Goal: Task Accomplishment & Management: Complete application form

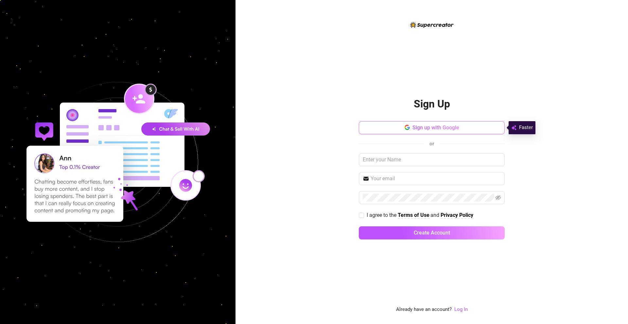
click at [450, 128] on span "Sign up with Google" at bounding box center [435, 128] width 47 height 6
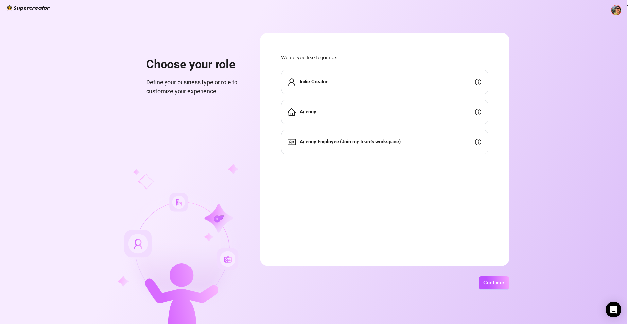
click at [408, 110] on div "Agency" at bounding box center [384, 112] width 207 height 25
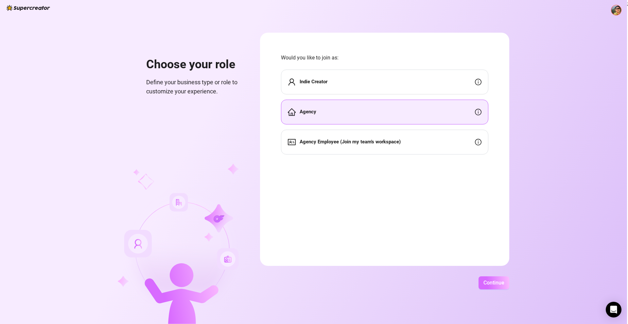
click at [482, 283] on button "Continue" at bounding box center [493, 283] width 31 height 13
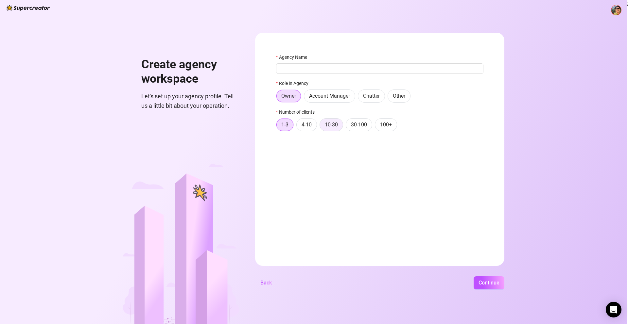
click at [328, 121] on label "10-30" at bounding box center [331, 124] width 24 height 13
click at [321, 127] on input "10-30" at bounding box center [321, 127] width 0 height 0
click at [340, 70] on input "Agency Name" at bounding box center [379, 68] width 207 height 10
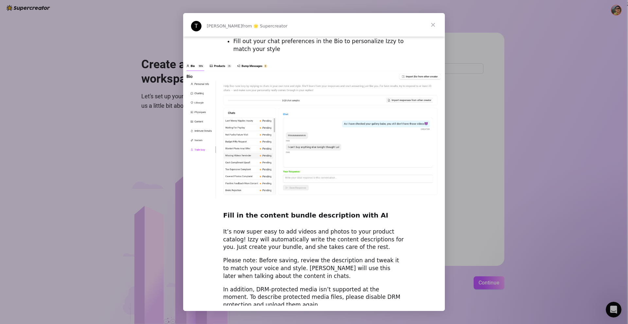
scroll to position [815, 0]
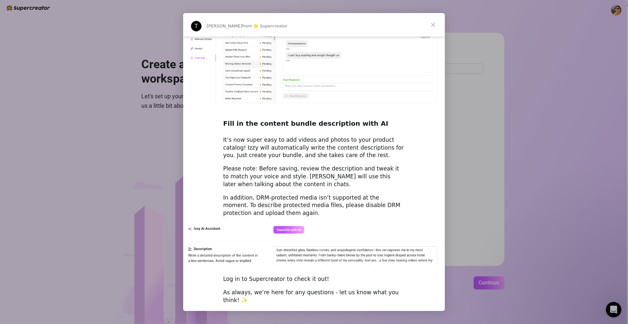
click at [432, 24] on span "Close" at bounding box center [433, 25] width 24 height 24
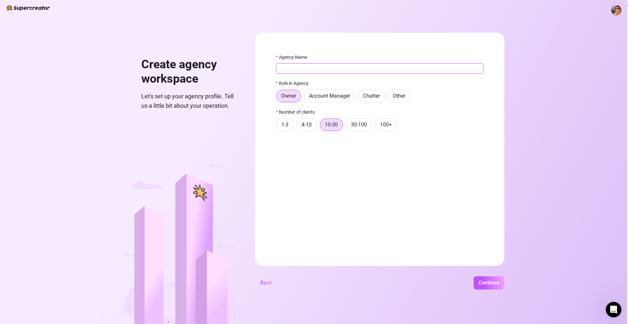
click at [368, 67] on input "Agency Name" at bounding box center [379, 68] width 207 height 10
type input "Noir Nectar"
click at [481, 287] on button "Continue" at bounding box center [489, 283] width 31 height 13
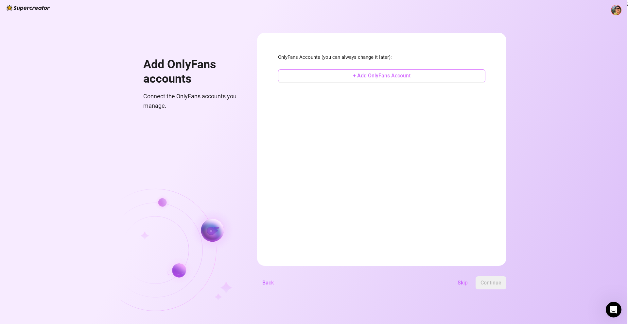
click at [416, 75] on button "+ Add OnlyFans Account" at bounding box center [381, 75] width 207 height 13
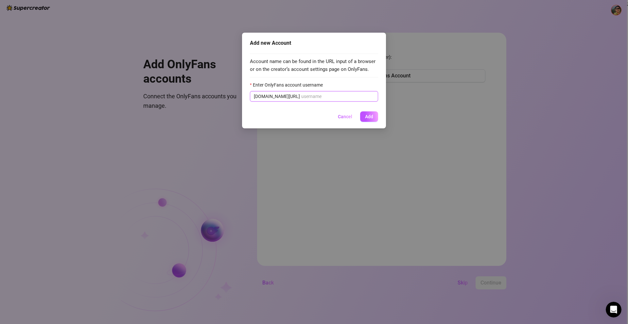
paste input "vipslurpeee"
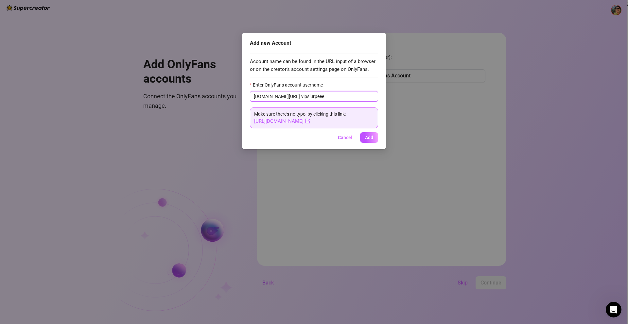
click at [301, 98] on input "vipslurpeee" at bounding box center [337, 96] width 73 height 7
type input "vipslurpeee"
click at [372, 135] on span "Add" at bounding box center [369, 137] width 8 height 5
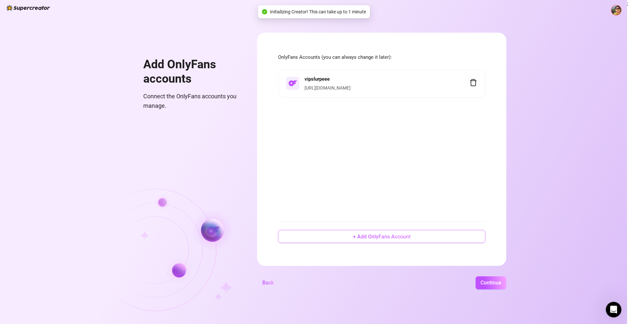
click at [357, 237] on span "+ Add OnlyFans Account" at bounding box center [382, 237] width 58 height 6
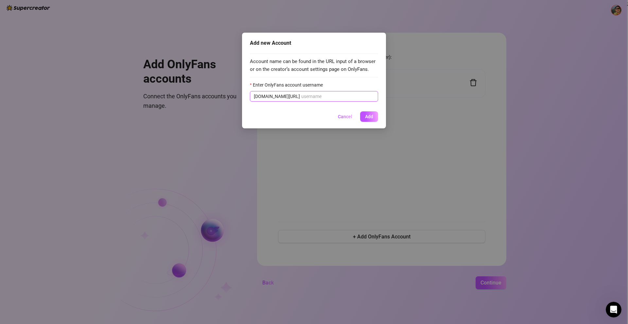
paste input "elilahgame"
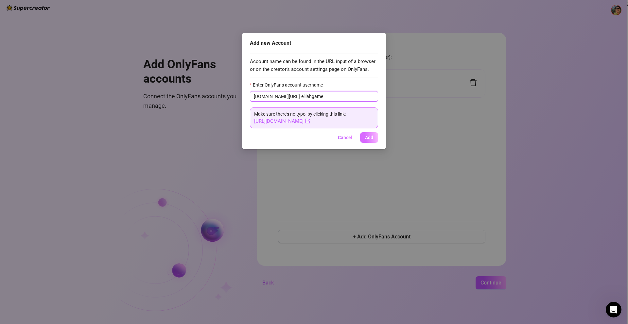
type input "elilahgame"
click at [371, 137] on span "Add" at bounding box center [369, 137] width 8 height 5
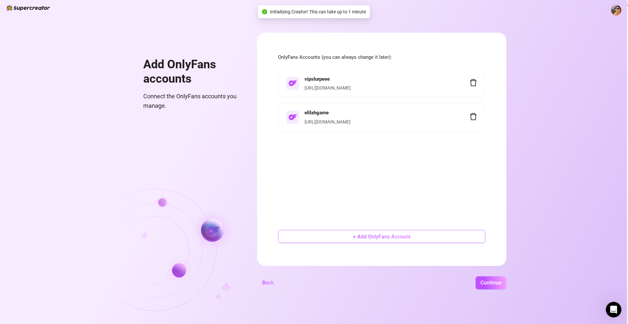
click at [376, 235] on span "+ Add OnlyFans Account" at bounding box center [382, 237] width 58 height 6
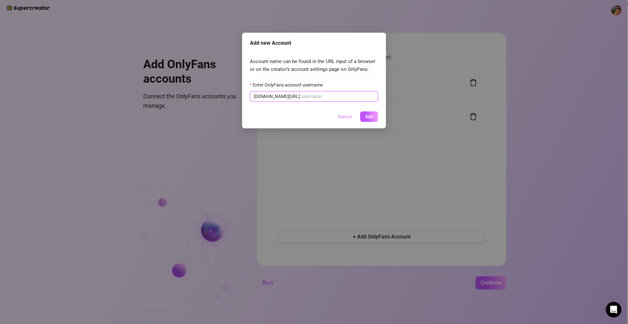
paste input "sstormix"
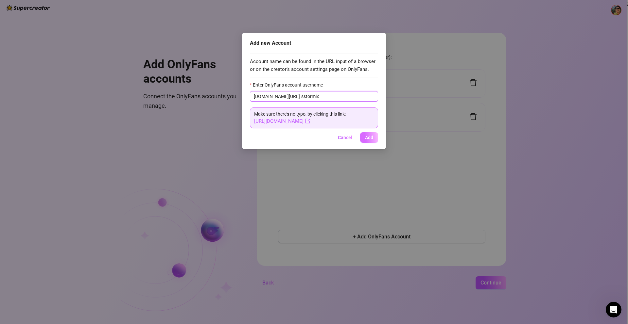
type input "sstormix"
click at [369, 138] on span "Add" at bounding box center [369, 137] width 8 height 5
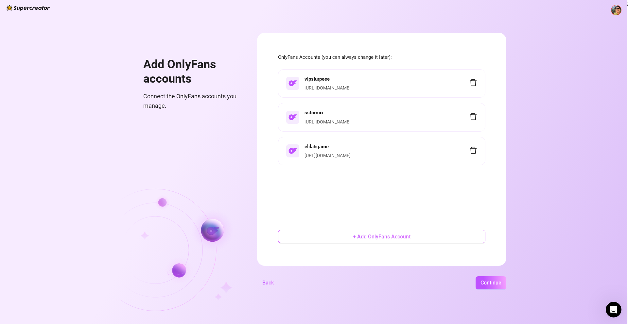
click at [358, 238] on span "+ Add OnlyFans Account" at bounding box center [382, 237] width 58 height 6
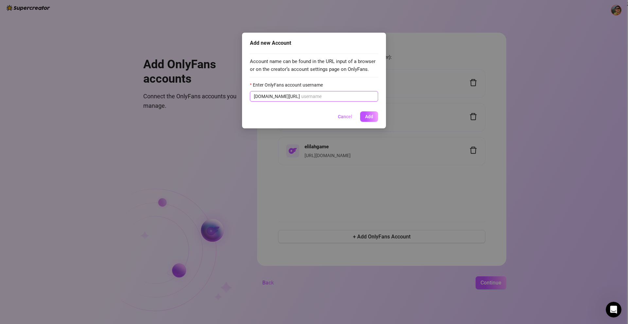
paste input "itsbellafiore"
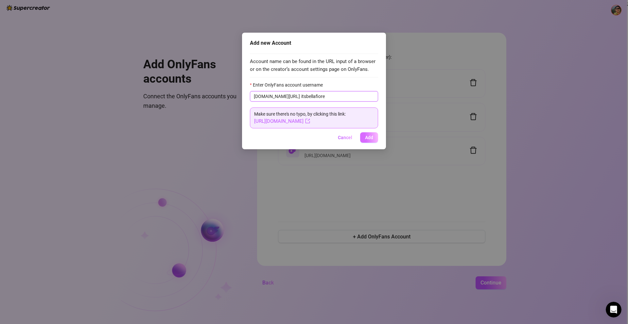
type input "itsbellafiore"
click at [366, 137] on span "Add" at bounding box center [369, 137] width 8 height 5
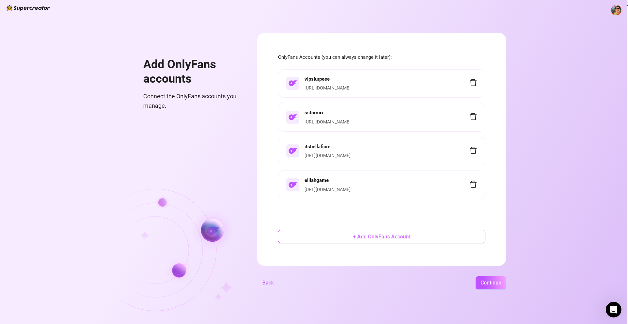
click at [379, 235] on span "+ Add OnlyFans Account" at bounding box center [382, 237] width 58 height 6
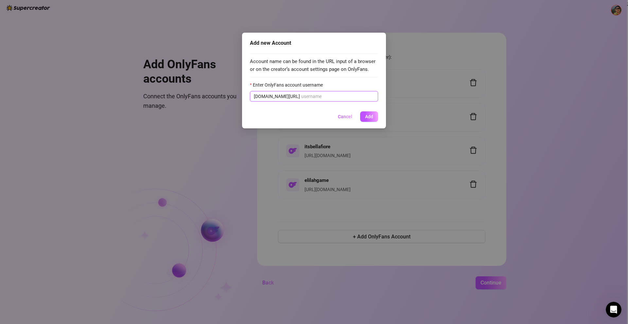
paste input "sofiscreams"
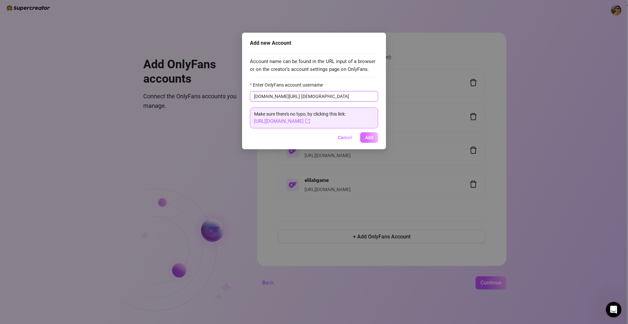
type input "sofiscreams"
click at [371, 140] on span "Add" at bounding box center [369, 137] width 8 height 5
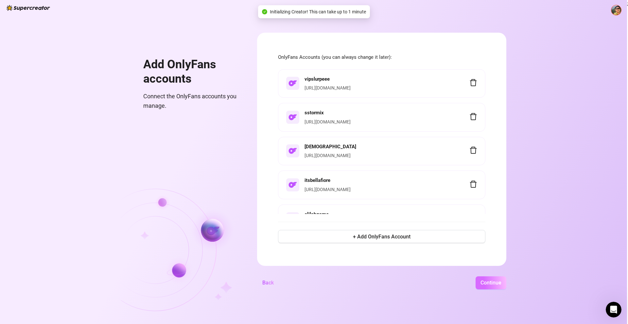
click at [486, 284] on span "Continue" at bounding box center [490, 283] width 21 height 6
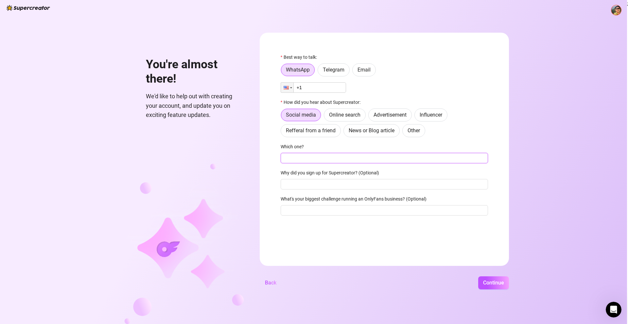
click at [354, 156] on input "Which one?" at bounding box center [384, 158] width 207 height 10
click at [289, 90] on div at bounding box center [287, 88] width 12 height 10
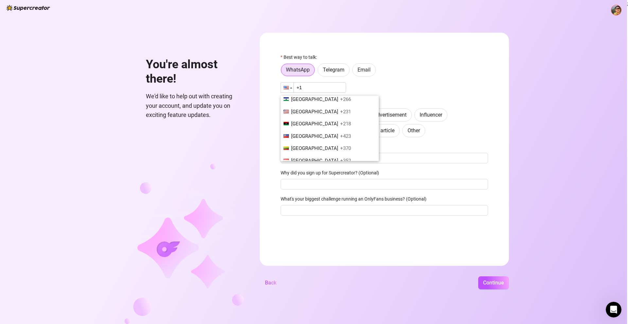
scroll to position [1264, 0]
click at [290, 89] on div at bounding box center [287, 88] width 12 height 10
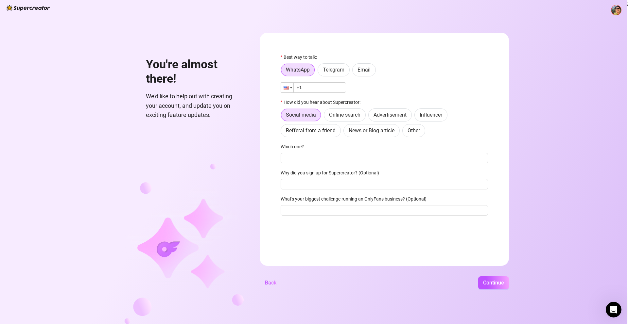
click at [288, 88] on div at bounding box center [286, 88] width 5 height 4
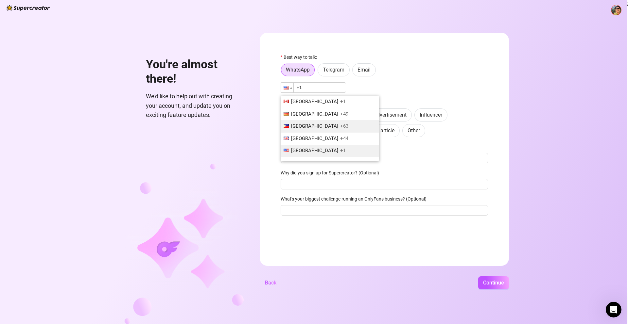
scroll to position [1, 0]
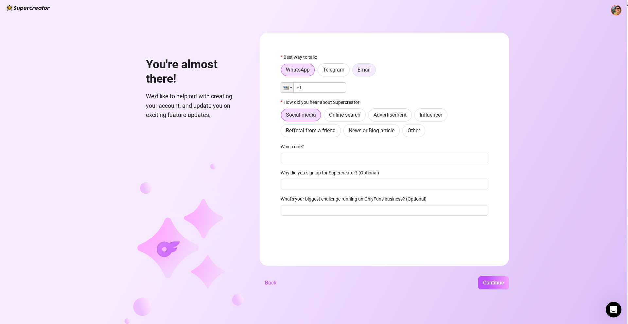
click at [362, 66] on label "Email" at bounding box center [364, 69] width 24 height 13
click at [354, 72] on input "Email" at bounding box center [354, 72] width 0 height 0
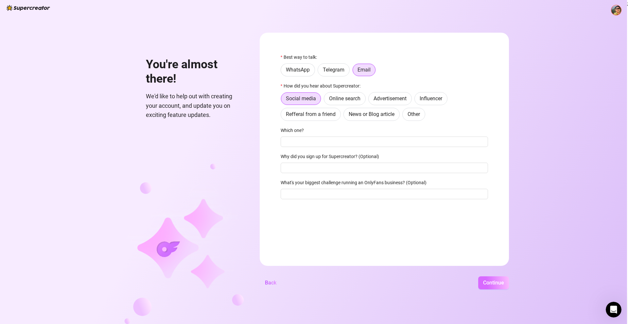
click at [486, 280] on span "Continue" at bounding box center [493, 283] width 21 height 6
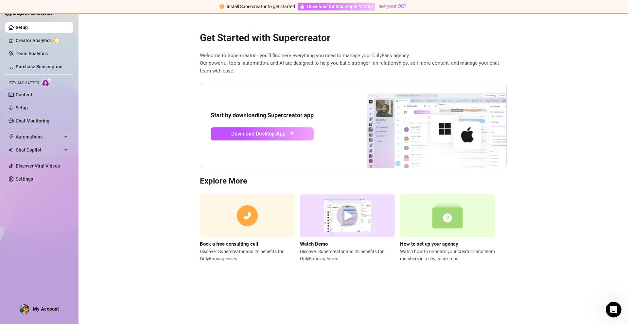
click at [348, 9] on span "Download for Mac Apple M Chip" at bounding box center [340, 6] width 66 height 7
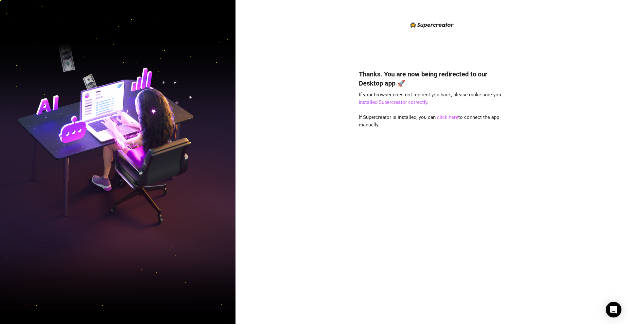
click at [439, 117] on link "click here" at bounding box center [447, 117] width 21 height 6
